Goal: Task Accomplishment & Management: Manage account settings

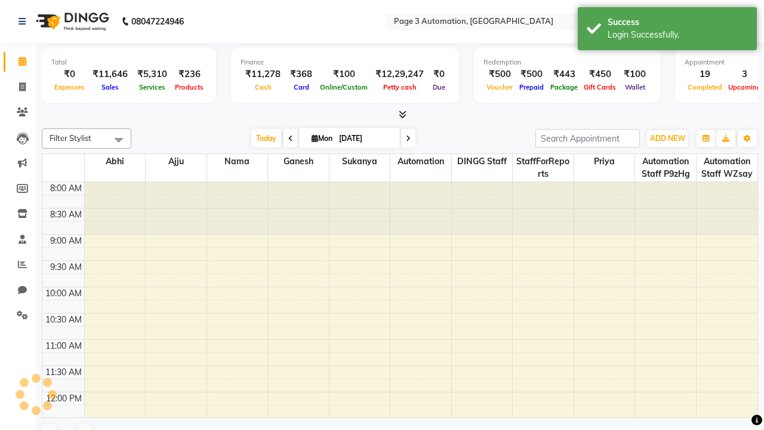
select select "en"
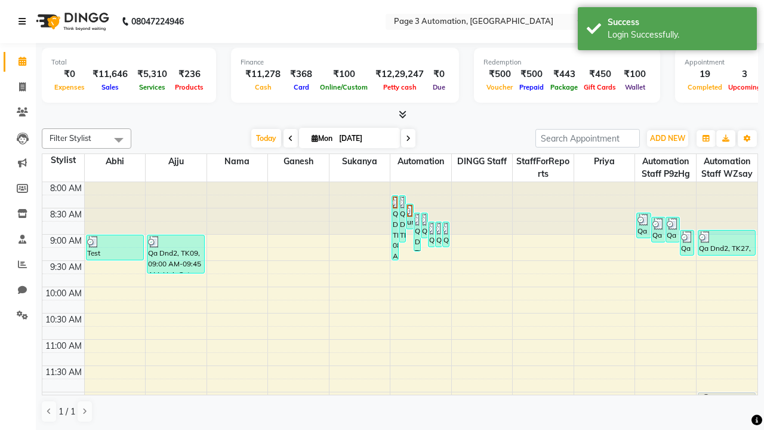
click at [24, 21] on icon at bounding box center [21, 21] width 7 height 8
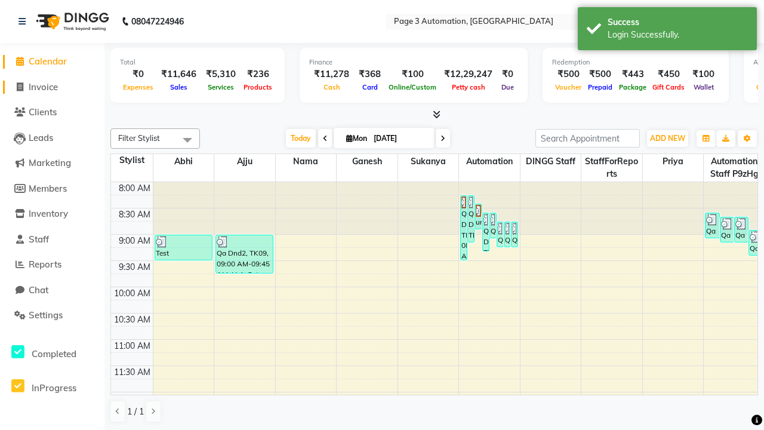
click at [52, 87] on span "Invoice" at bounding box center [43, 86] width 29 height 11
select select "service"
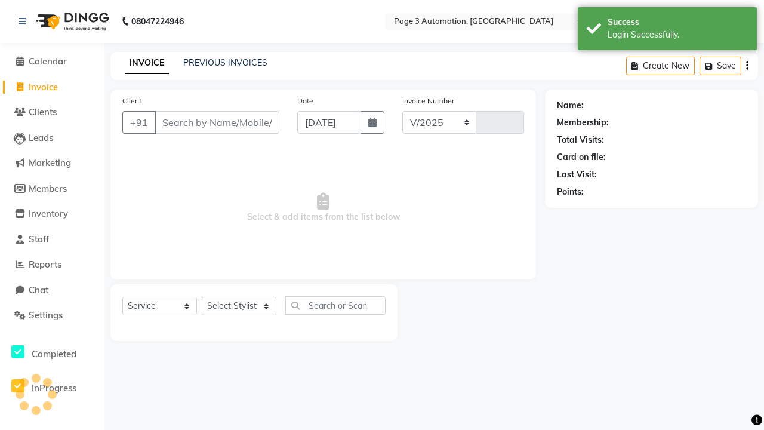
select select "2774"
type input "8714"
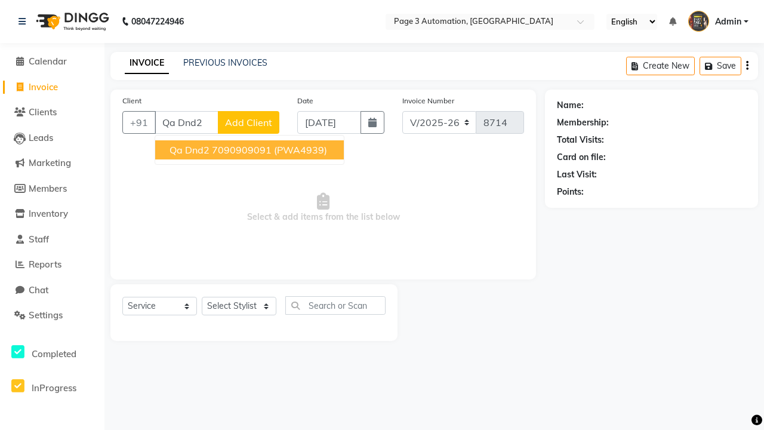
click at [251, 150] on ngb-highlight "7090909091" at bounding box center [242, 150] width 60 height 12
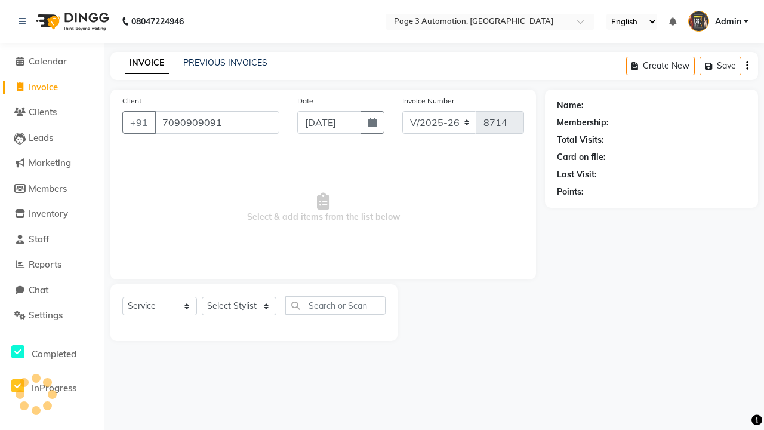
type input "7090909091"
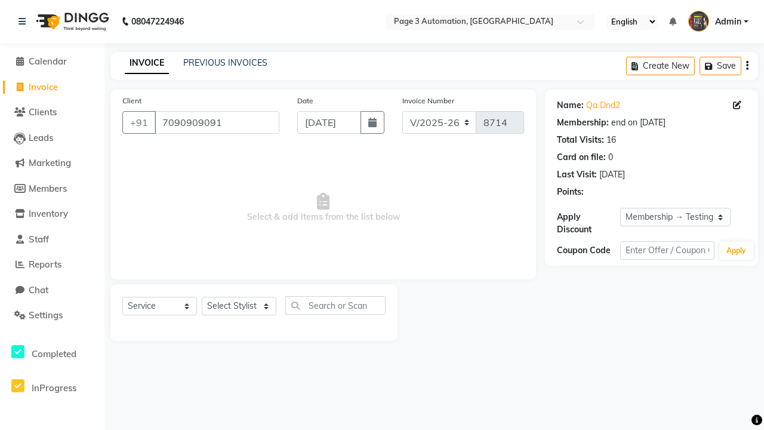
select select "0:"
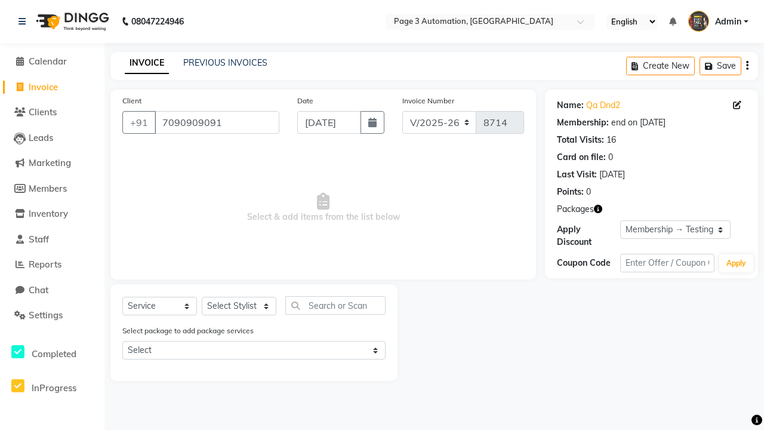
select select "71572"
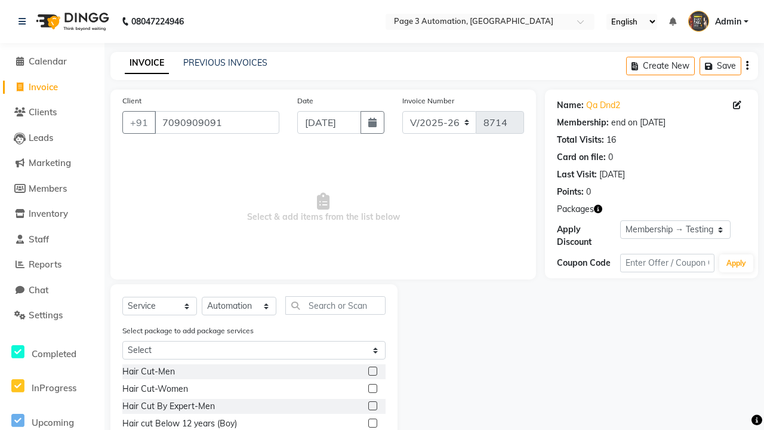
click at [372, 423] on label at bounding box center [372, 422] width 9 height 9
click at [372, 423] on input "checkbox" at bounding box center [372, 423] width 8 height 8
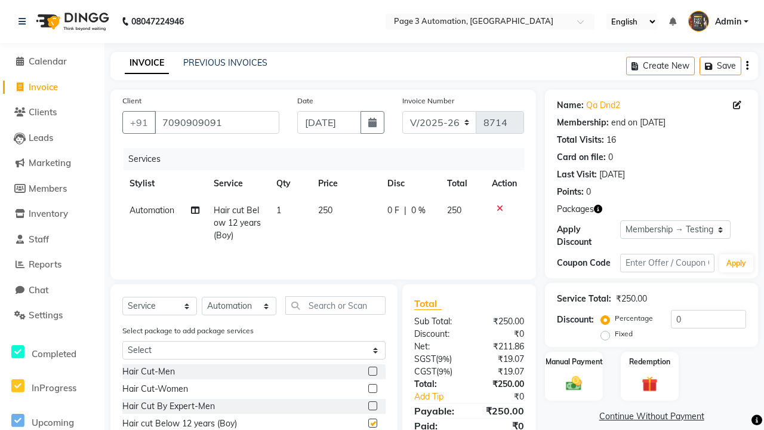
checkbox input "false"
click at [573, 361] on label "Manual Payment" at bounding box center [574, 360] width 60 height 11
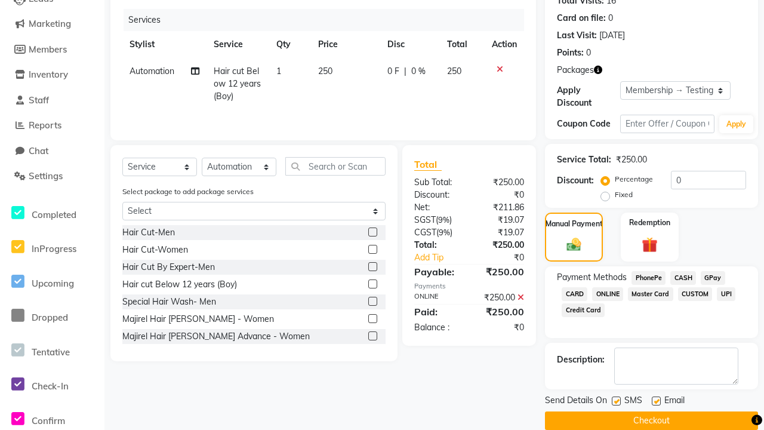
click at [616, 400] on label at bounding box center [615, 400] width 9 height 9
click at [616, 400] on input "checkbox" at bounding box center [615, 401] width 8 height 8
checkbox input "false"
click at [656, 400] on label at bounding box center [655, 400] width 9 height 9
click at [656, 400] on input "checkbox" at bounding box center [655, 401] width 8 height 8
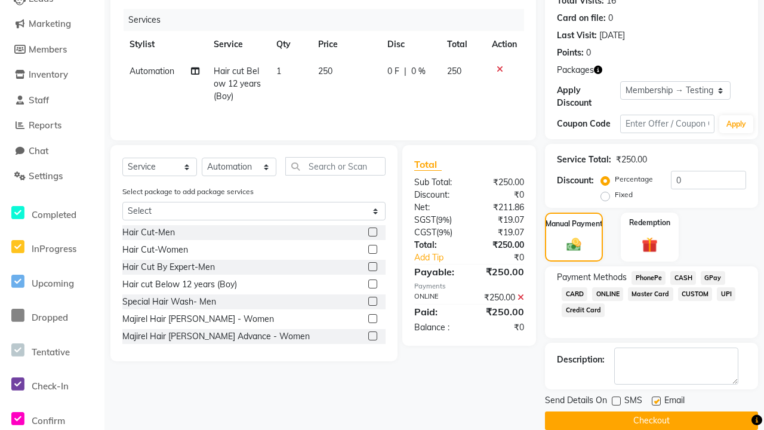
checkbox input "false"
click at [651, 420] on button "Checkout" at bounding box center [651, 420] width 213 height 18
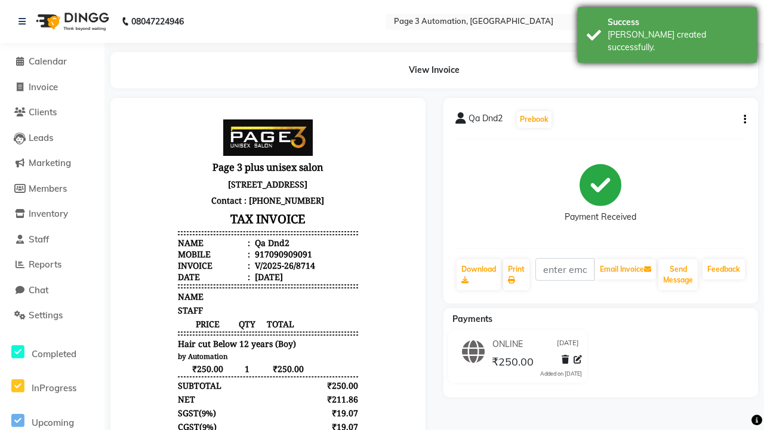
click at [667, 30] on div "[PERSON_NAME] created successfully." at bounding box center [677, 41] width 140 height 25
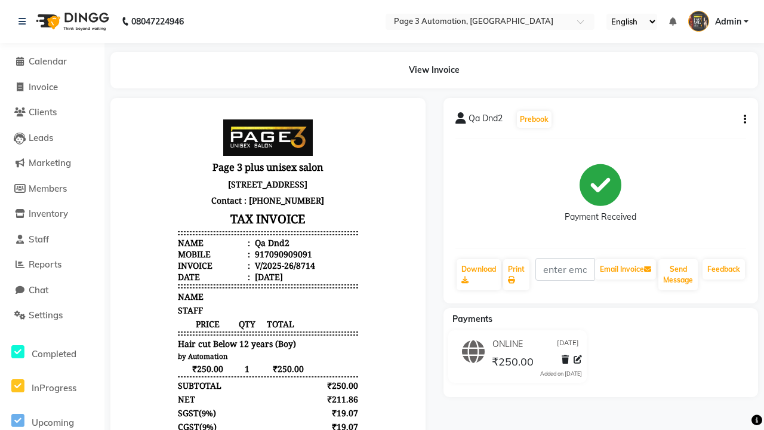
click at [742, 119] on button "button" at bounding box center [742, 119] width 7 height 13
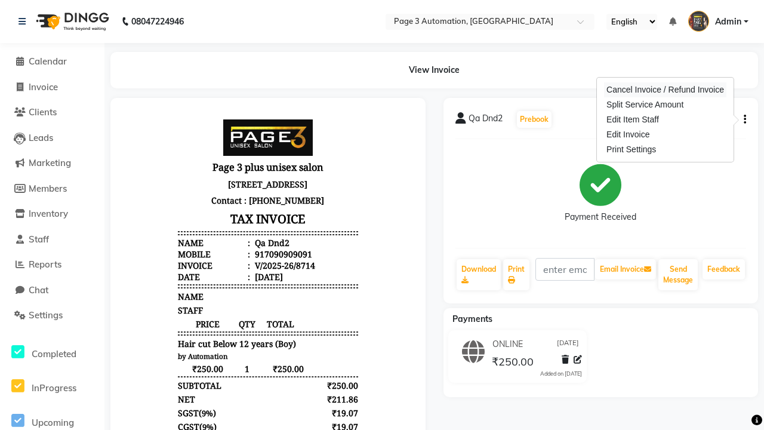
click at [665, 89] on div "Cancel Invoice / Refund Invoice" at bounding box center [665, 89] width 122 height 15
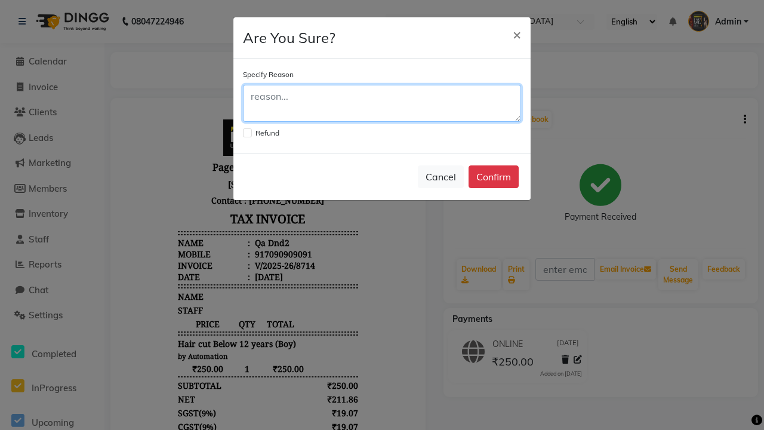
click at [382, 103] on textarea at bounding box center [382, 103] width 278 height 37
type textarea "Testing"
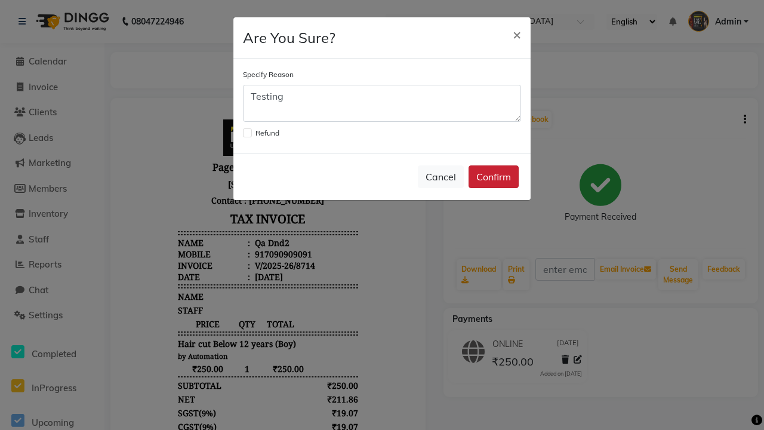
click at [493, 177] on button "Confirm" at bounding box center [493, 176] width 50 height 23
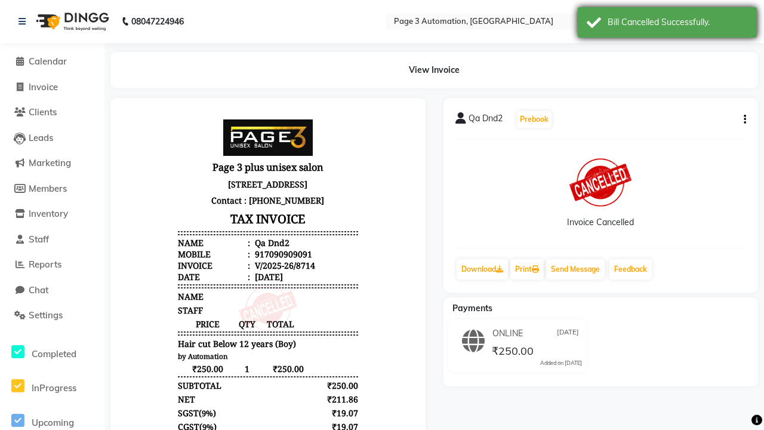
click at [667, 24] on div "Bill Cancelled Successfully." at bounding box center [677, 22] width 140 height 13
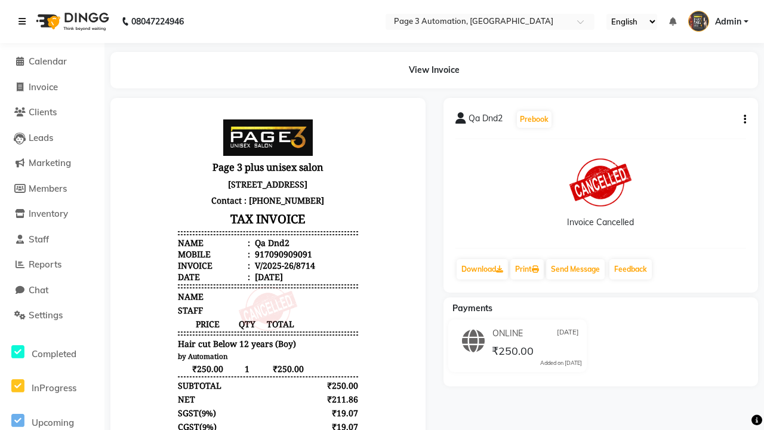
click at [24, 21] on icon at bounding box center [21, 21] width 7 height 8
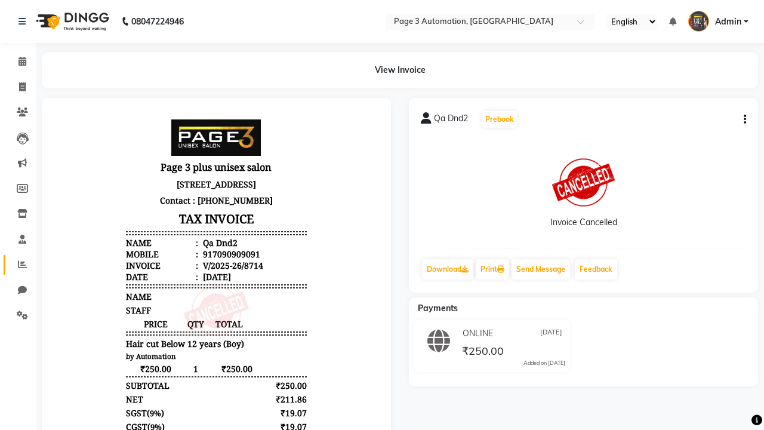
click at [18, 264] on icon at bounding box center [22, 264] width 9 height 9
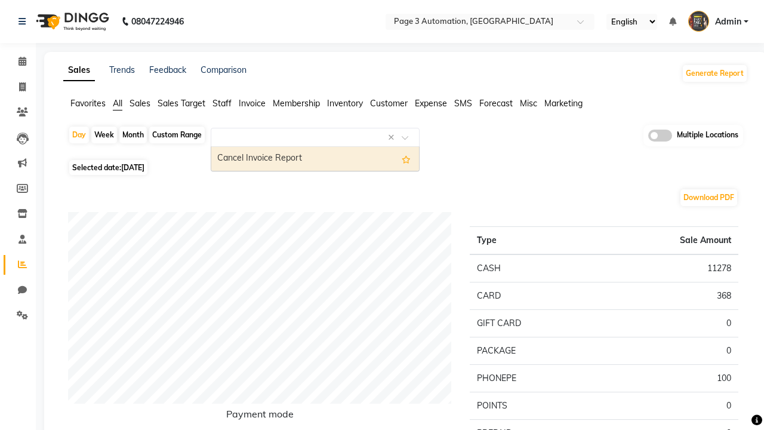
type input "Cancel Invoice Report"
click at [315, 159] on div "Cancel Invoice Report" at bounding box center [315, 159] width 208 height 24
select select "full_report"
select select "csv"
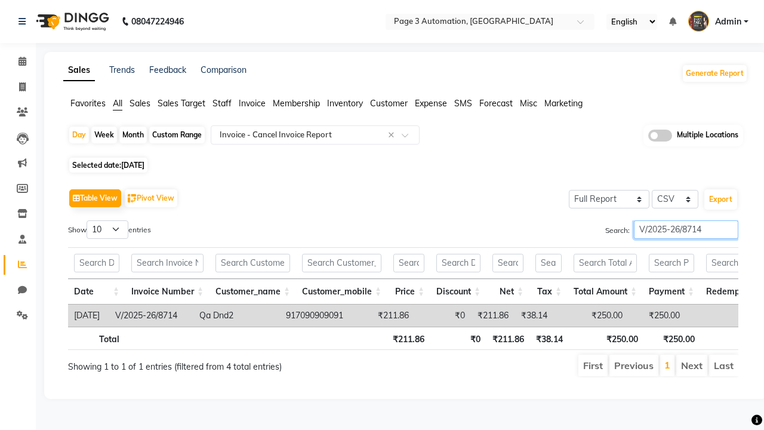
type input "V/2025-26/8714"
click at [718, 21] on span "Admin" at bounding box center [728, 22] width 26 height 13
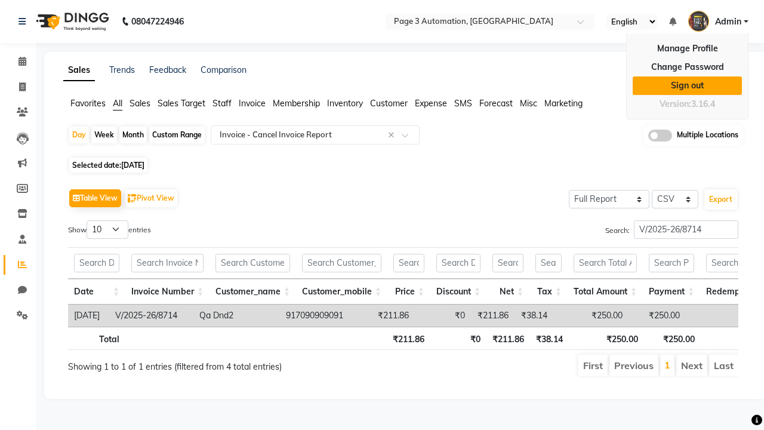
click at [687, 85] on link "Sign out" at bounding box center [686, 85] width 109 height 18
